Goal: Go to known website: Access a specific website the user already knows

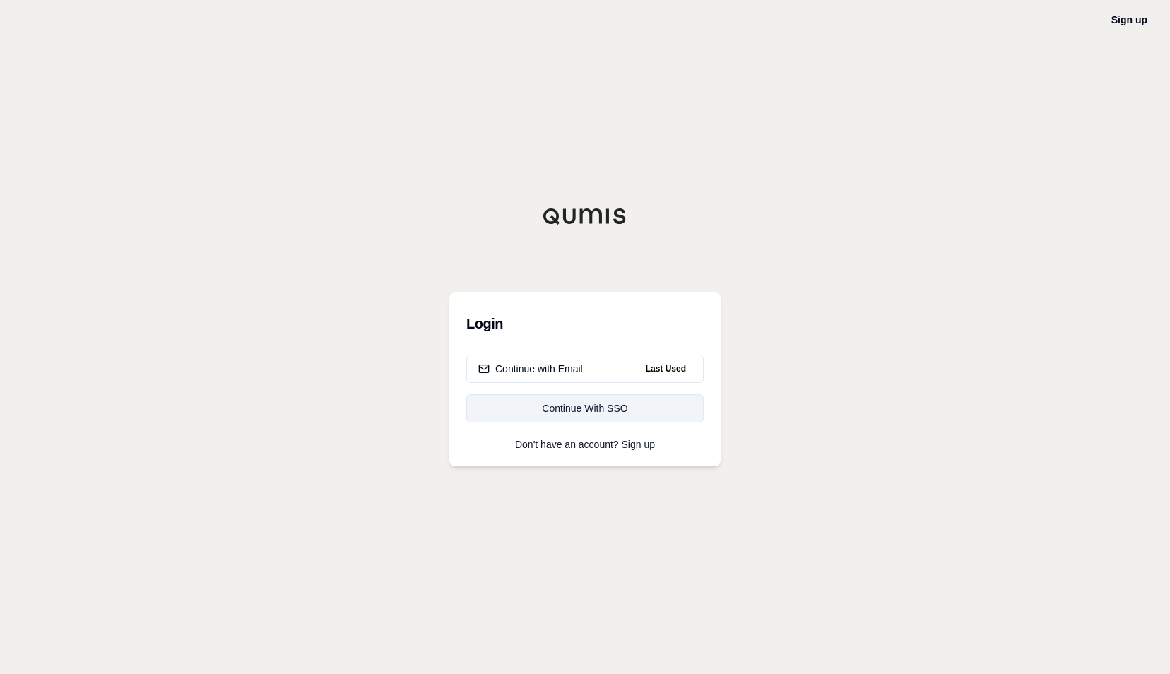
click at [622, 413] on div "Continue With SSO" at bounding box center [584, 408] width 213 height 14
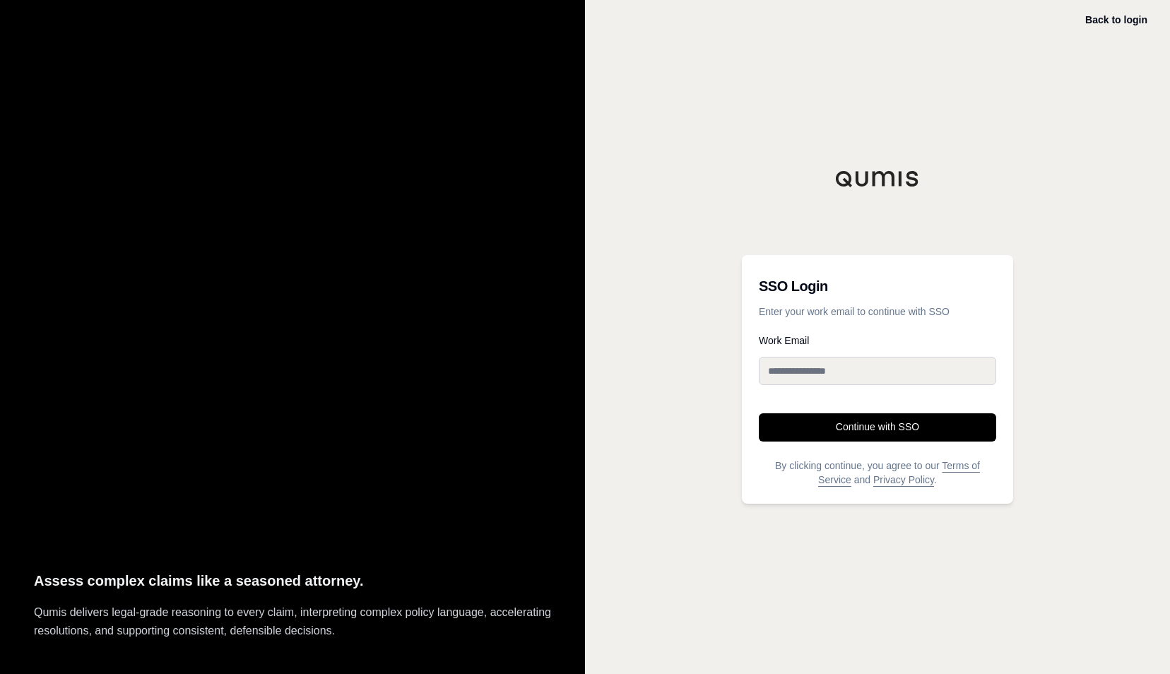
click at [901, 376] on input "Work Email" at bounding box center [877, 371] width 237 height 28
type input "**********"
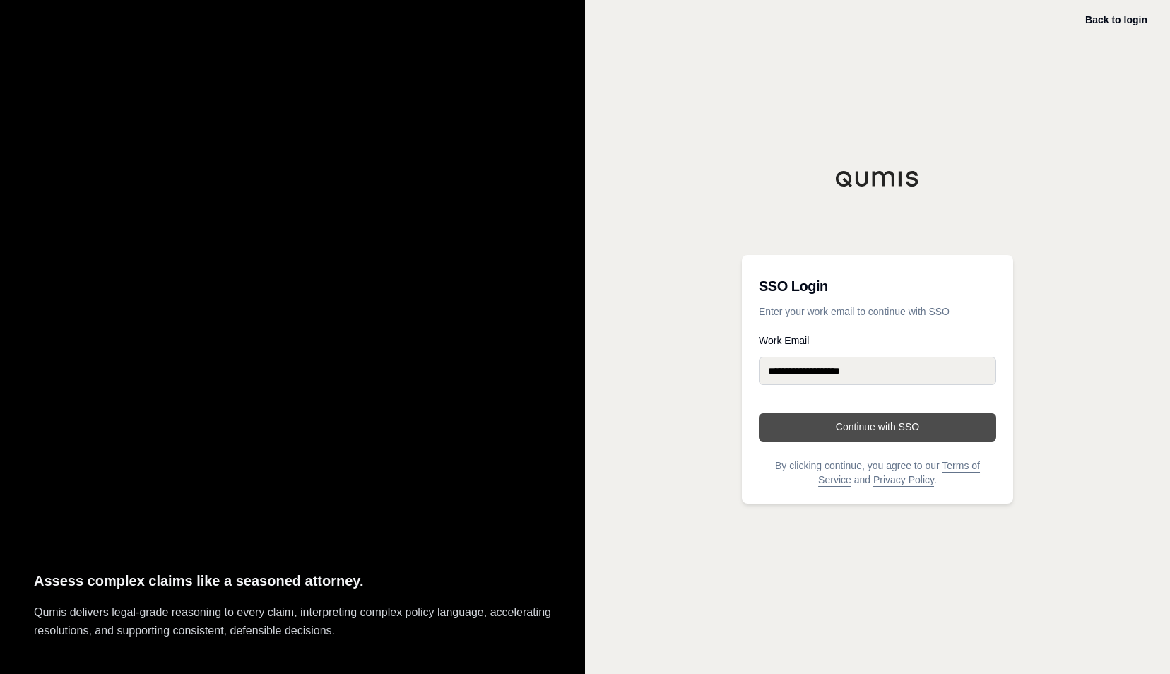
click at [886, 431] on button "Continue with SSO" at bounding box center [877, 427] width 237 height 28
